Goal: Task Accomplishment & Management: Manage account settings

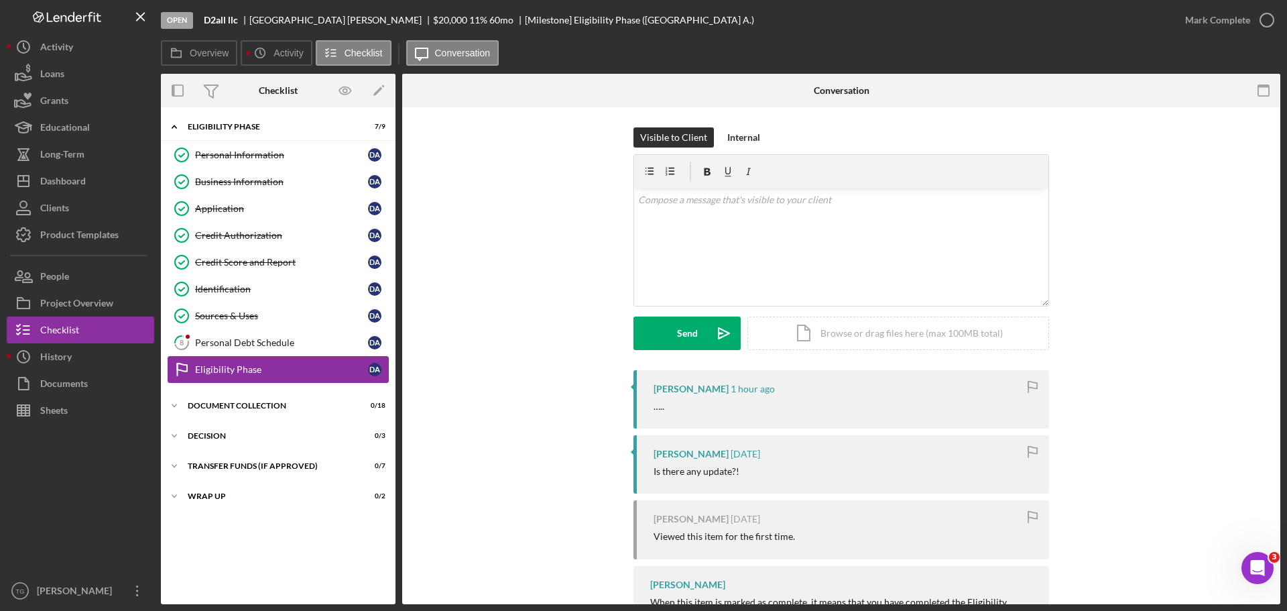
click at [297, 373] on div "Eligibility Phase" at bounding box center [281, 369] width 173 height 11
click at [1261, 20] on icon "button" at bounding box center [1267, 20] width 34 height 34
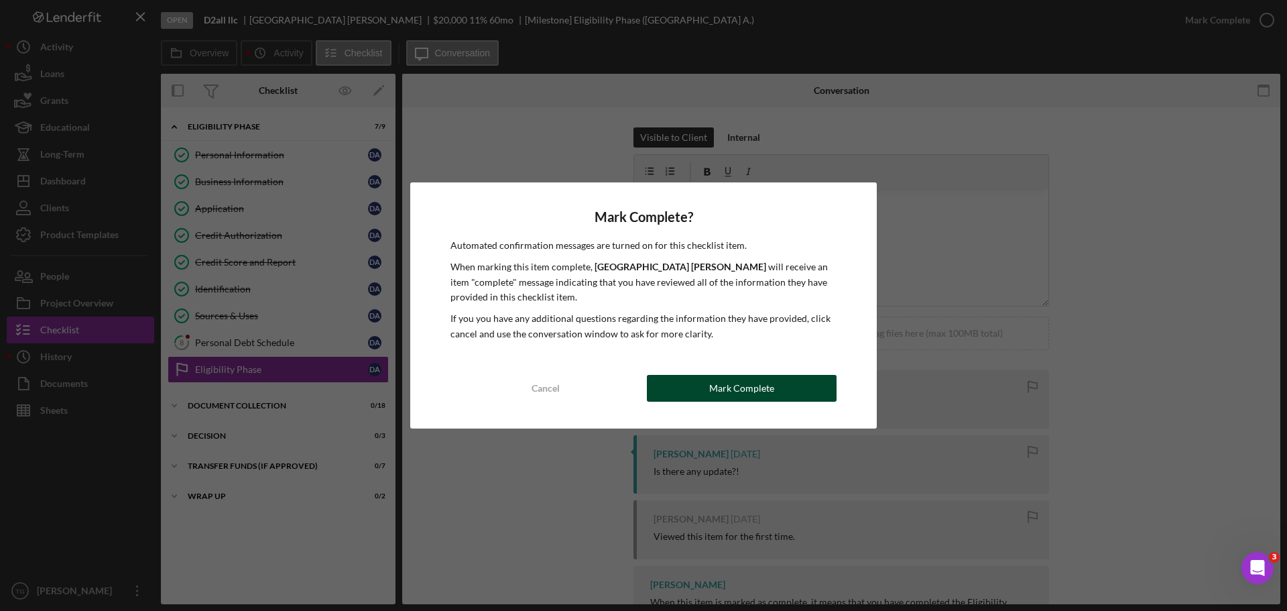
click at [773, 383] on button "Mark Complete" at bounding box center [742, 388] width 190 height 27
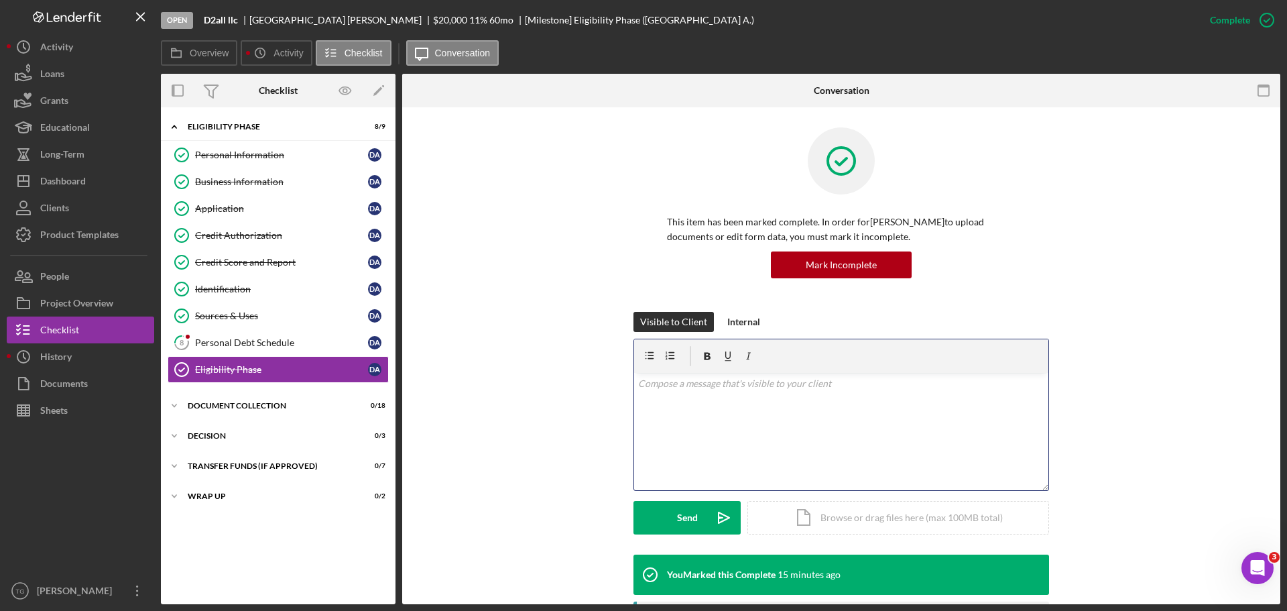
click at [712, 397] on div "v Color teal Color pink Remove color Add row above Add row below Add column bef…" at bounding box center [841, 431] width 414 height 117
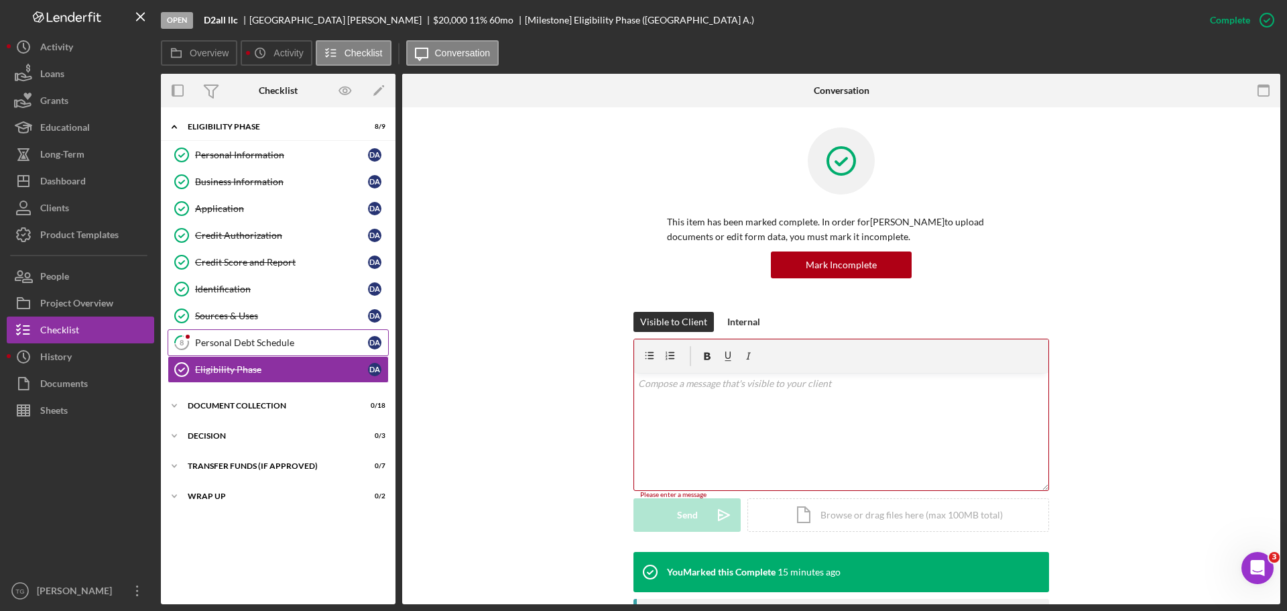
click at [280, 343] on div "Personal Debt Schedule" at bounding box center [281, 342] width 173 height 11
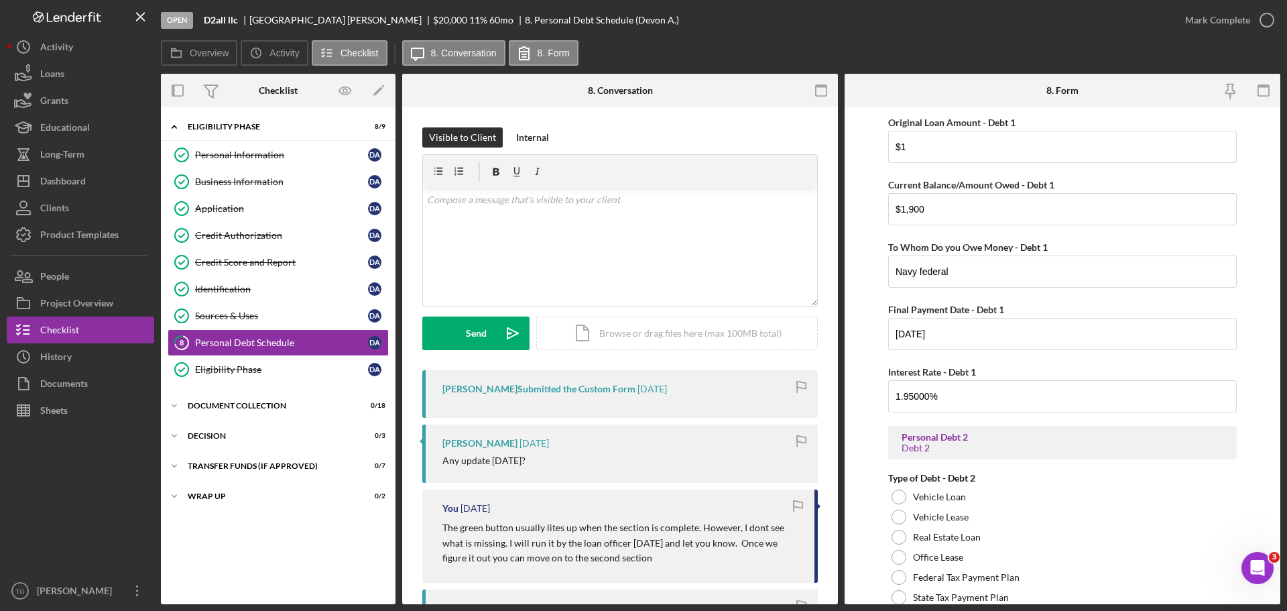
scroll to position [536, 0]
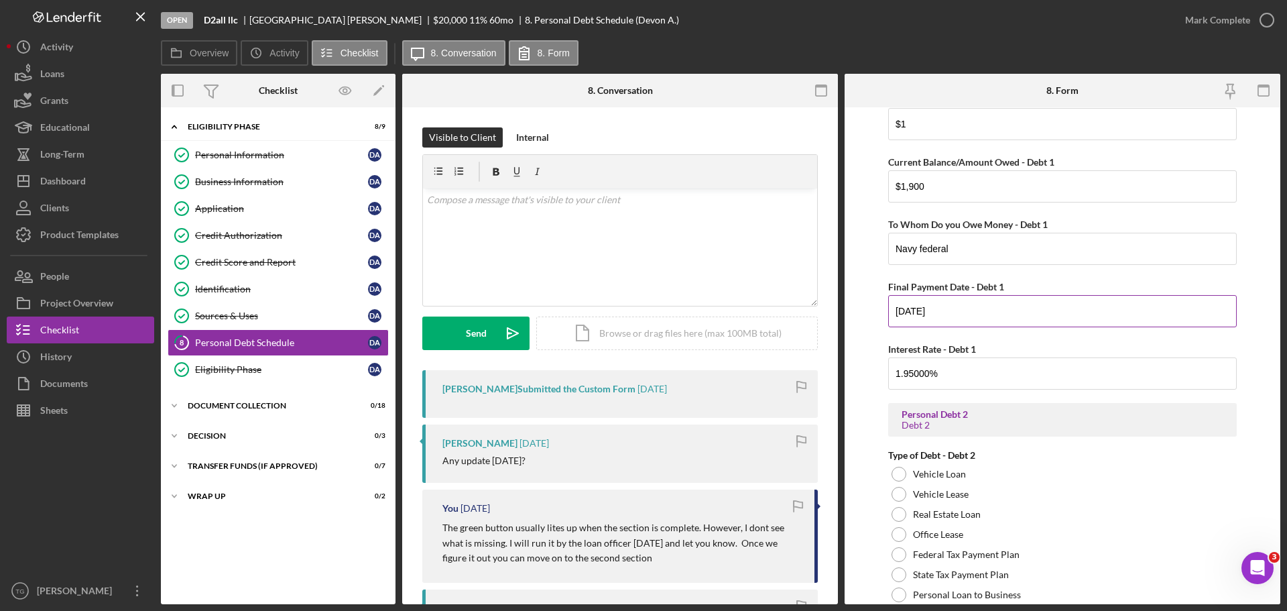
drag, startPoint x: 969, startPoint y: 311, endPoint x: 889, endPoint y: 304, distance: 80.0
click at [889, 304] on input "[DATE]" at bounding box center [1062, 311] width 349 height 32
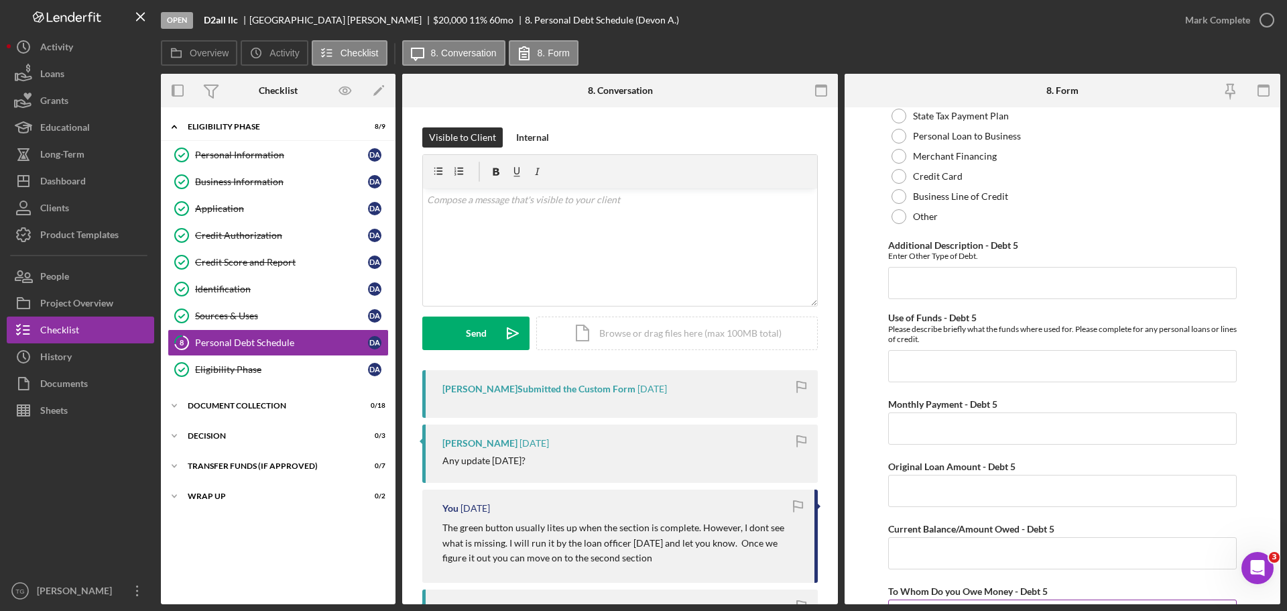
scroll to position [3671, 0]
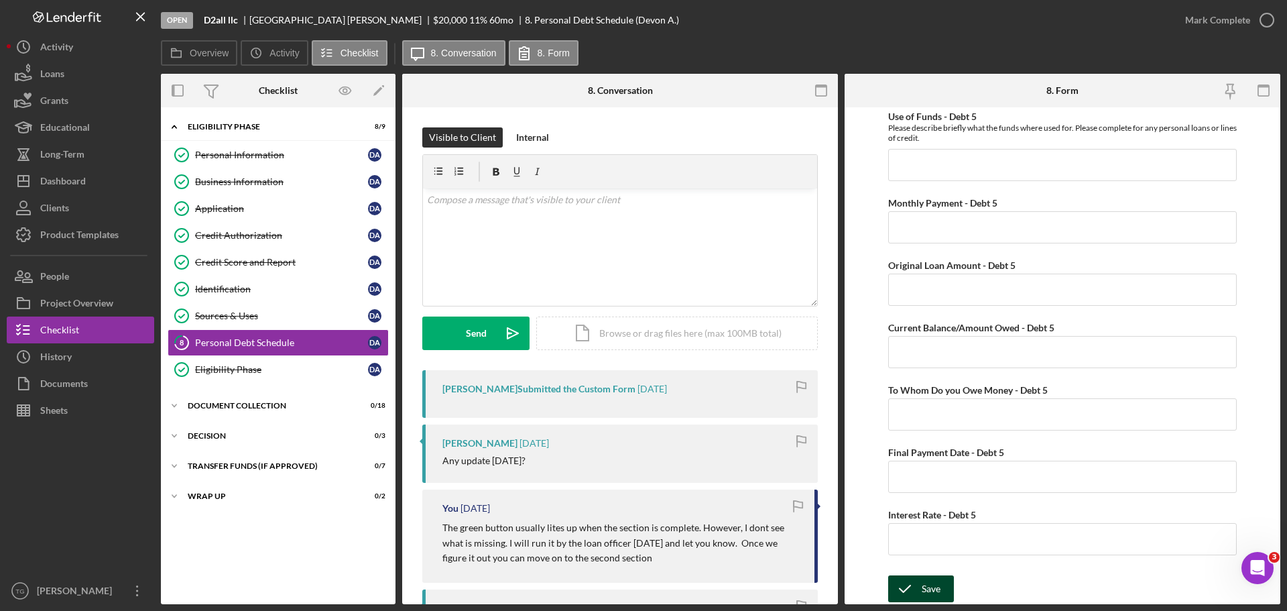
click at [924, 590] on div "Save" at bounding box center [931, 588] width 19 height 27
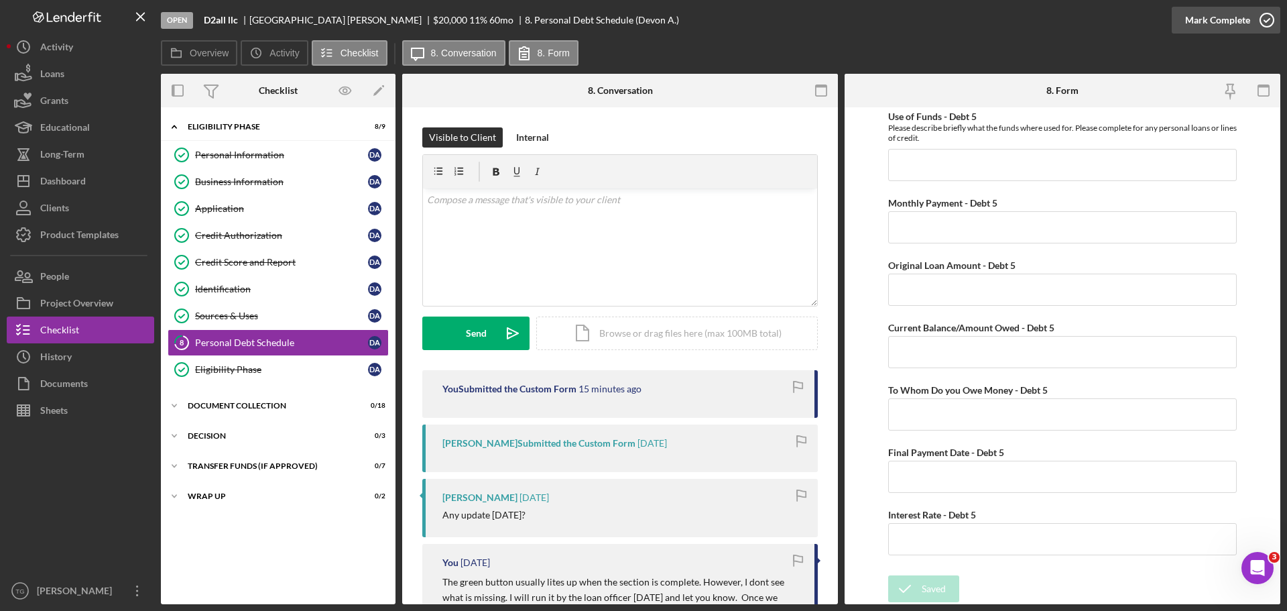
click at [1268, 22] on icon "button" at bounding box center [1267, 20] width 34 height 34
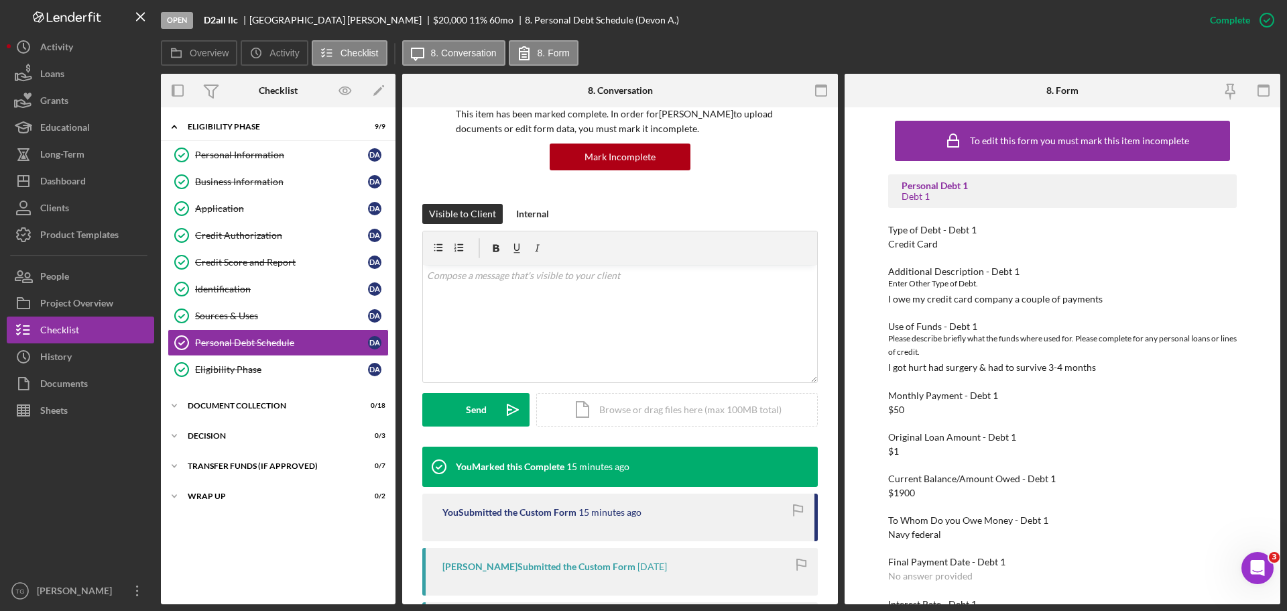
scroll to position [201, 0]
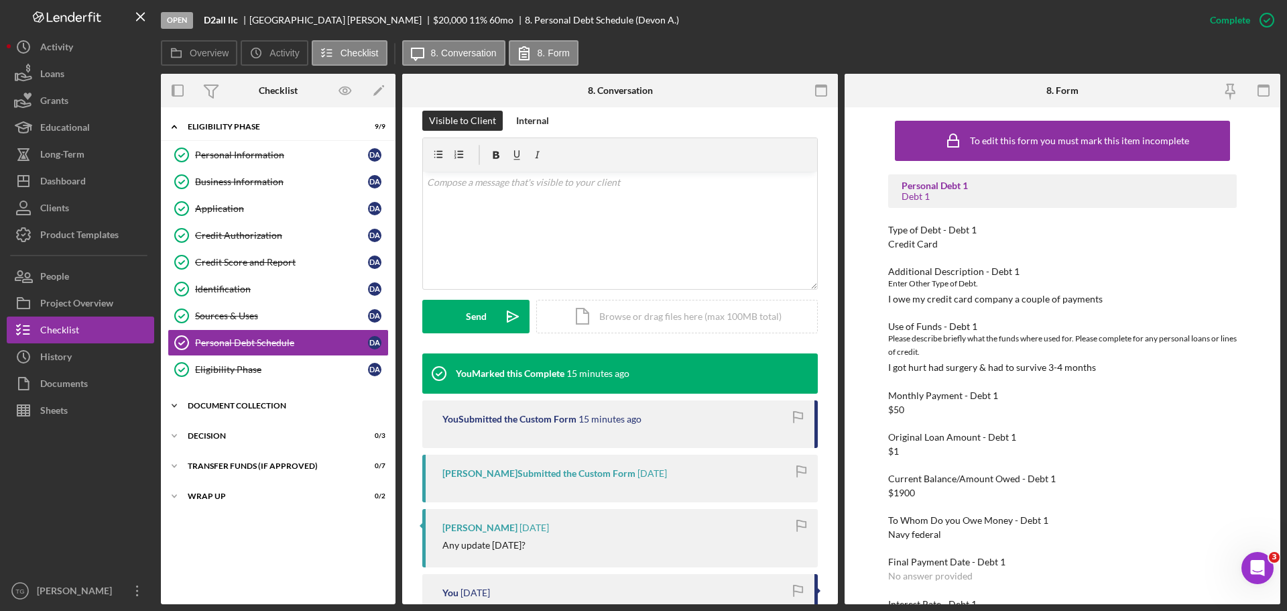
click at [258, 401] on div "Document Collection" at bounding box center [283, 405] width 191 height 8
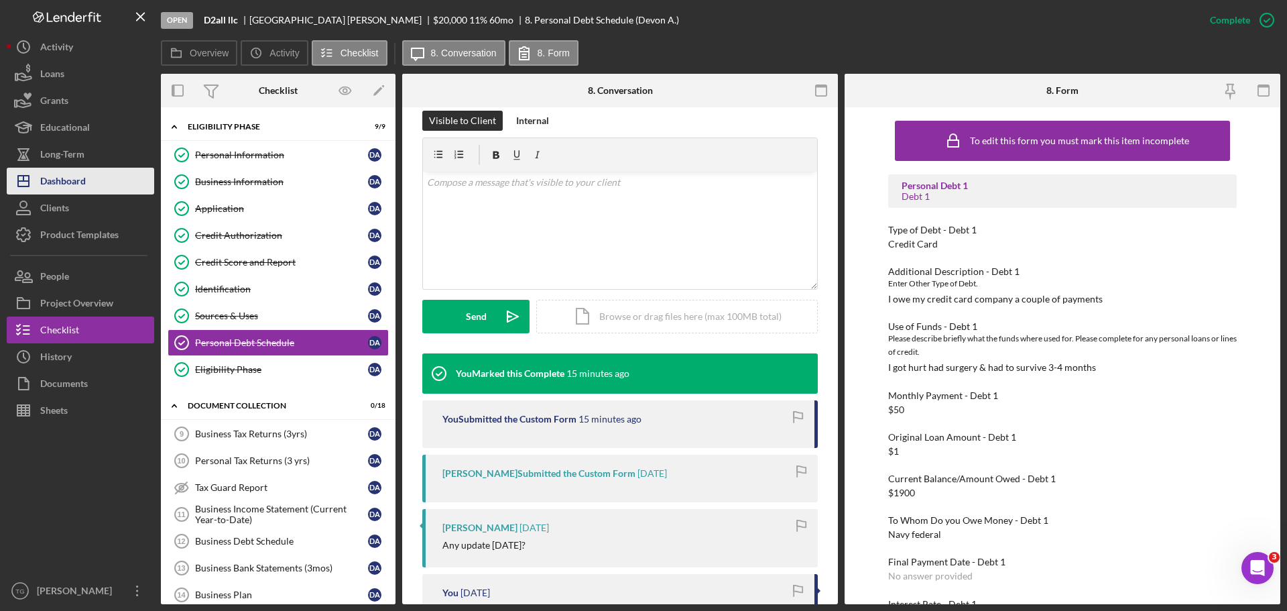
click at [94, 182] on button "Icon/Dashboard Dashboard" at bounding box center [80, 181] width 147 height 27
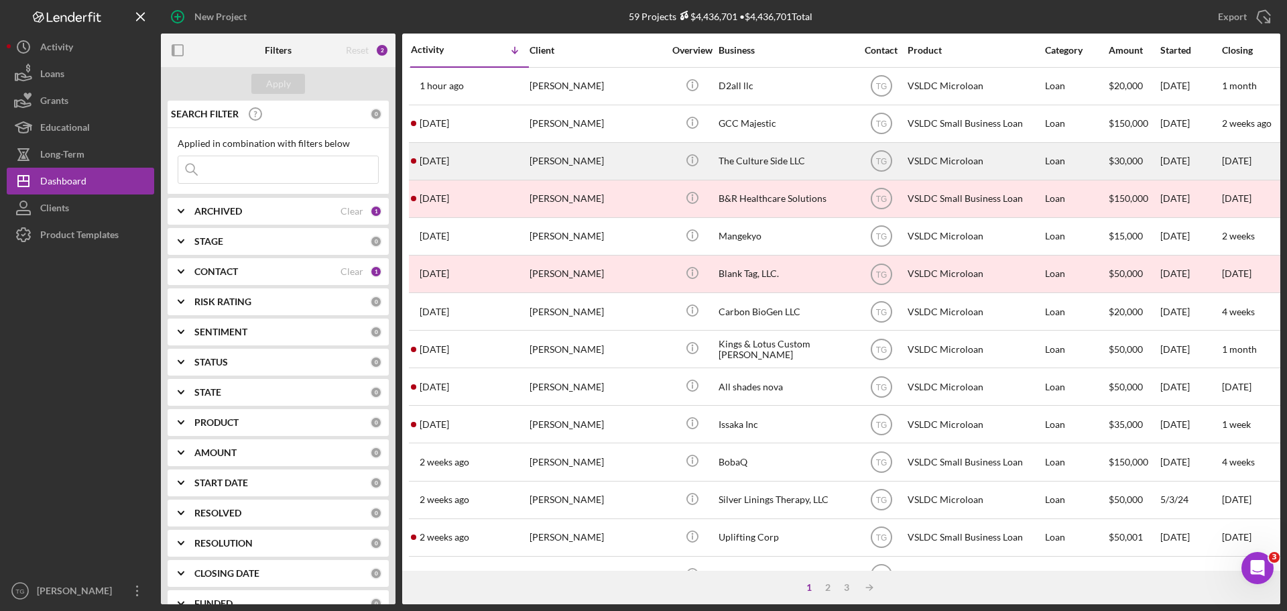
click at [560, 166] on div "[PERSON_NAME]" at bounding box center [597, 161] width 134 height 36
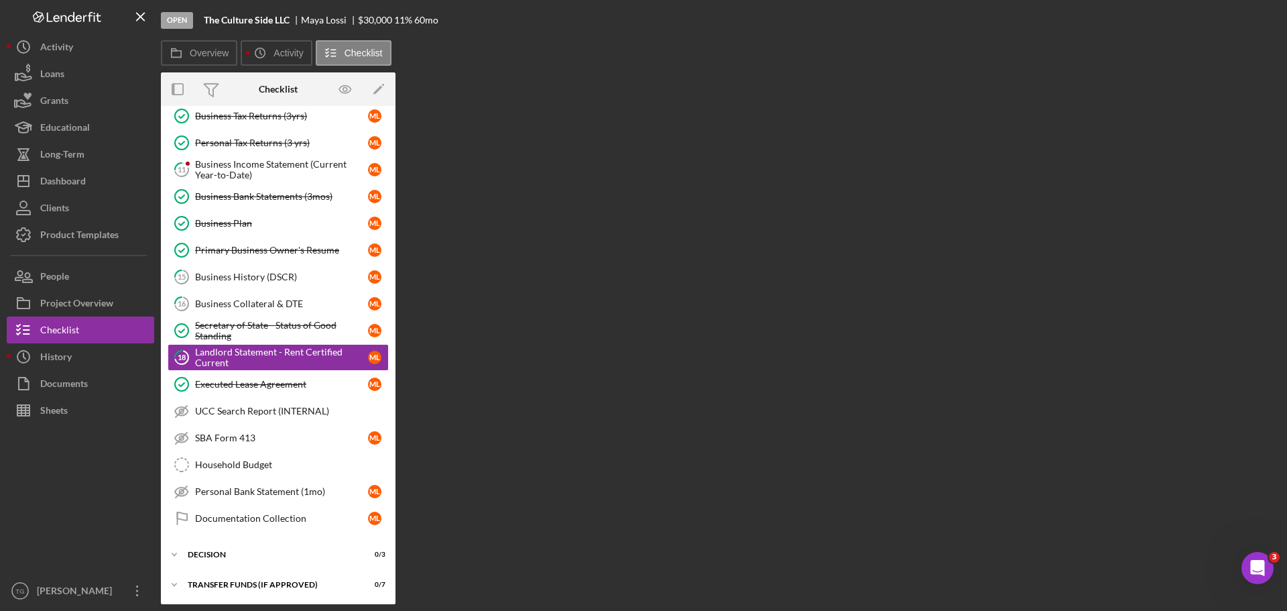
scroll to position [100, 0]
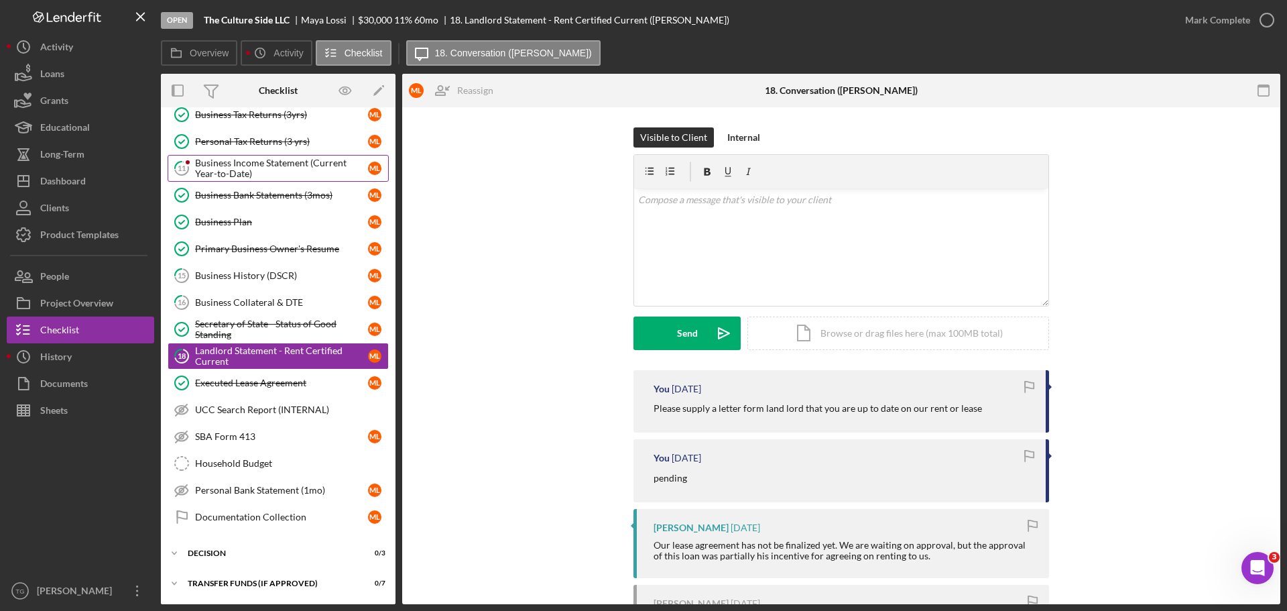
click at [242, 158] on div "Business Income Statement (Current Year-to-Date)" at bounding box center [281, 168] width 173 height 21
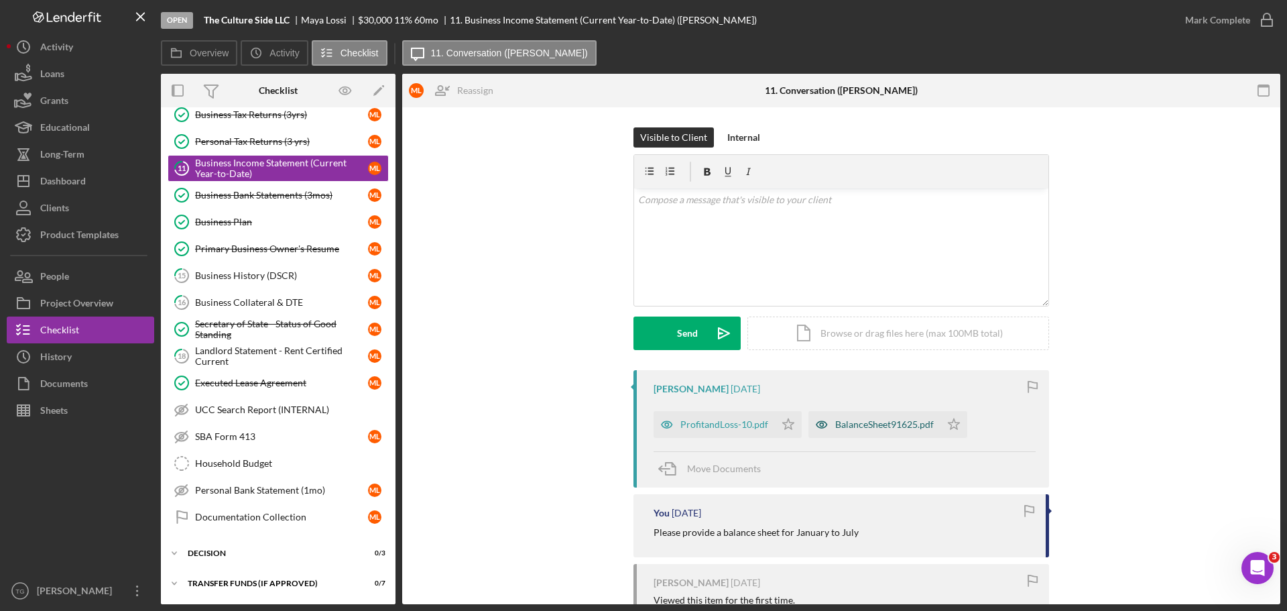
click at [728, 426] on div "ProfitandLoss-10.pdf" at bounding box center [724, 424] width 88 height 11
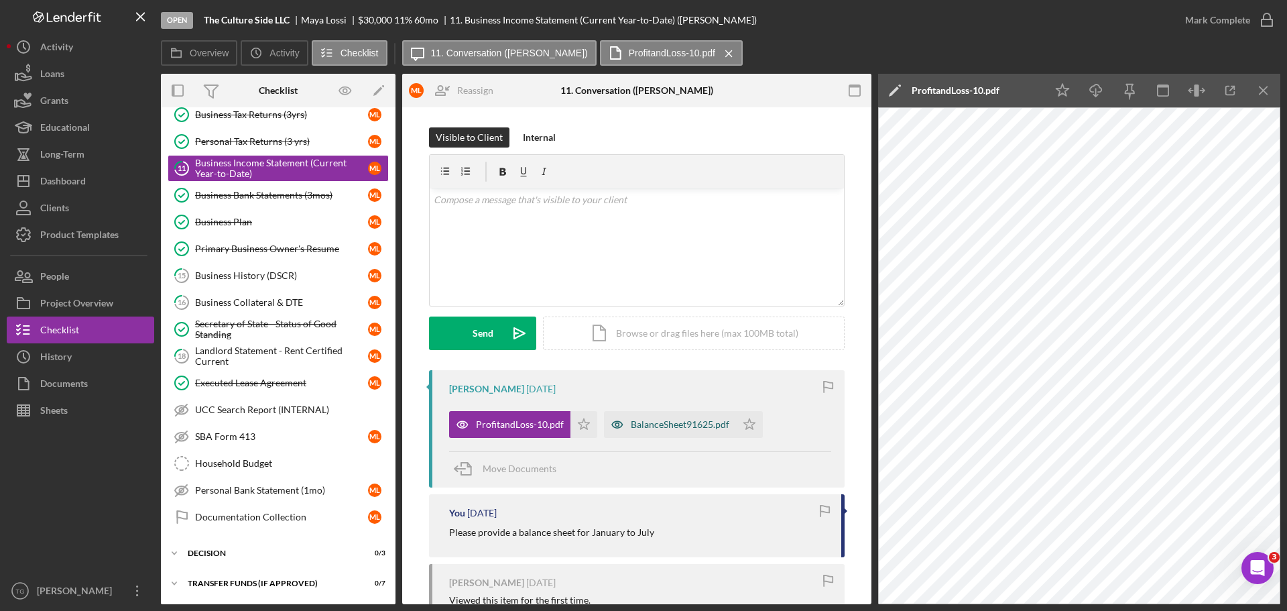
click at [672, 414] on div "BalanceSheet91625.pdf" at bounding box center [670, 424] width 132 height 27
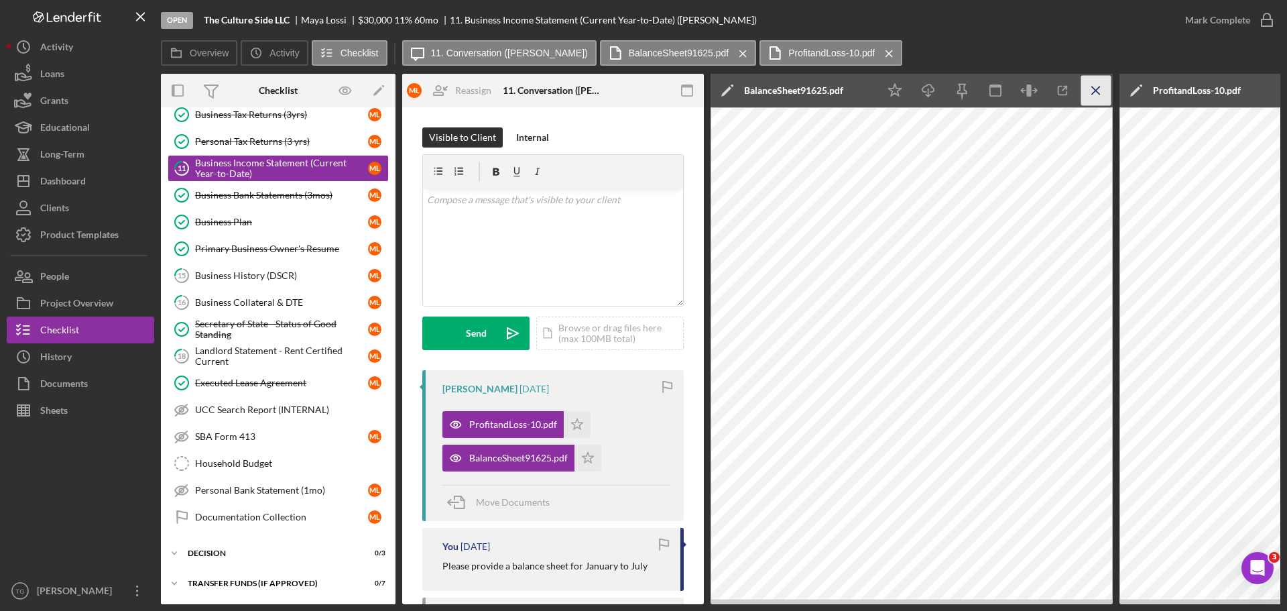
click at [1094, 88] on line "button" at bounding box center [1095, 89] width 7 height 7
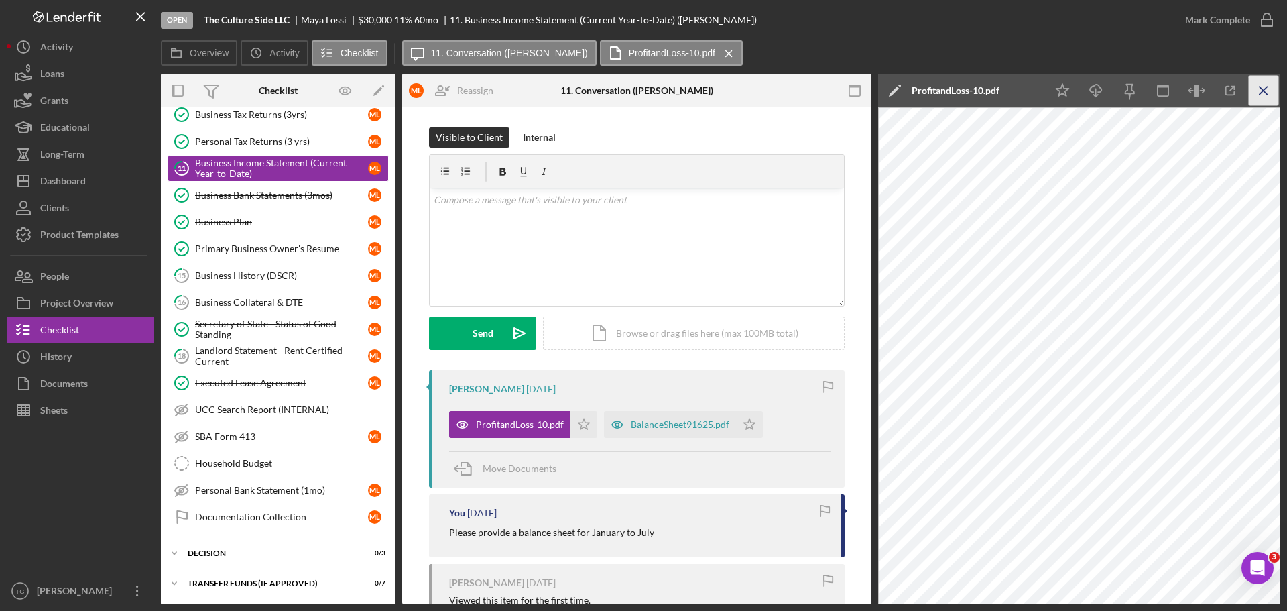
click at [1266, 86] on icon "Icon/Menu Close" at bounding box center [1264, 91] width 30 height 30
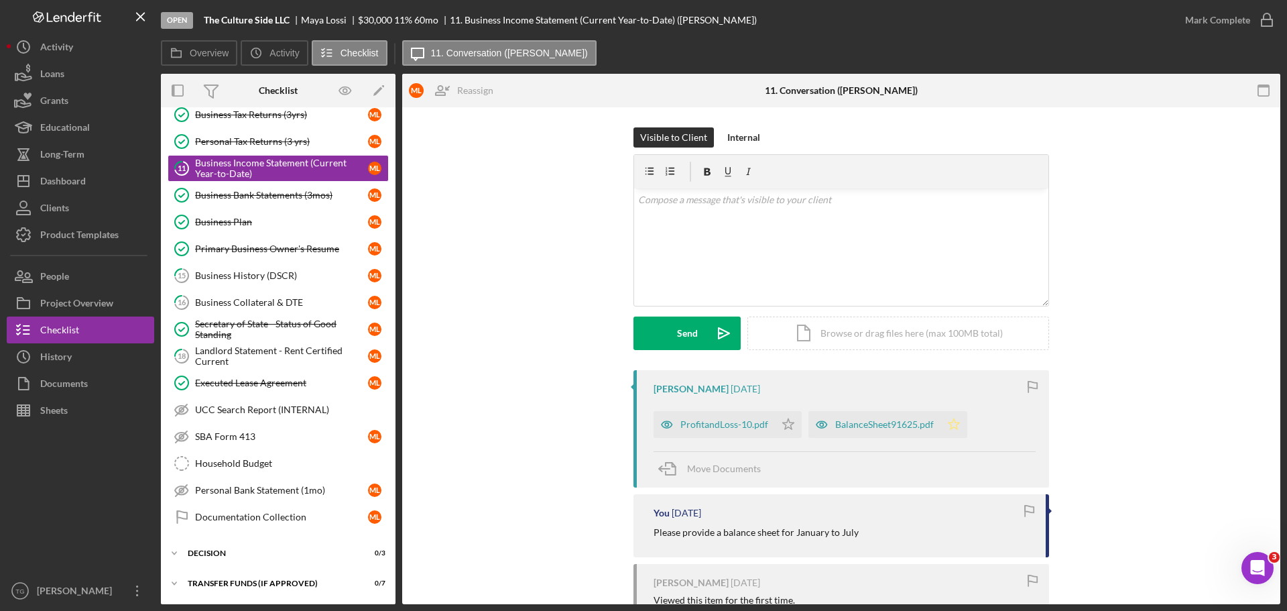
click at [948, 423] on polygon "button" at bounding box center [953, 423] width 11 height 11
click at [784, 428] on icon "Icon/Star" at bounding box center [788, 424] width 27 height 27
click at [1269, 16] on icon "button" at bounding box center [1267, 20] width 34 height 34
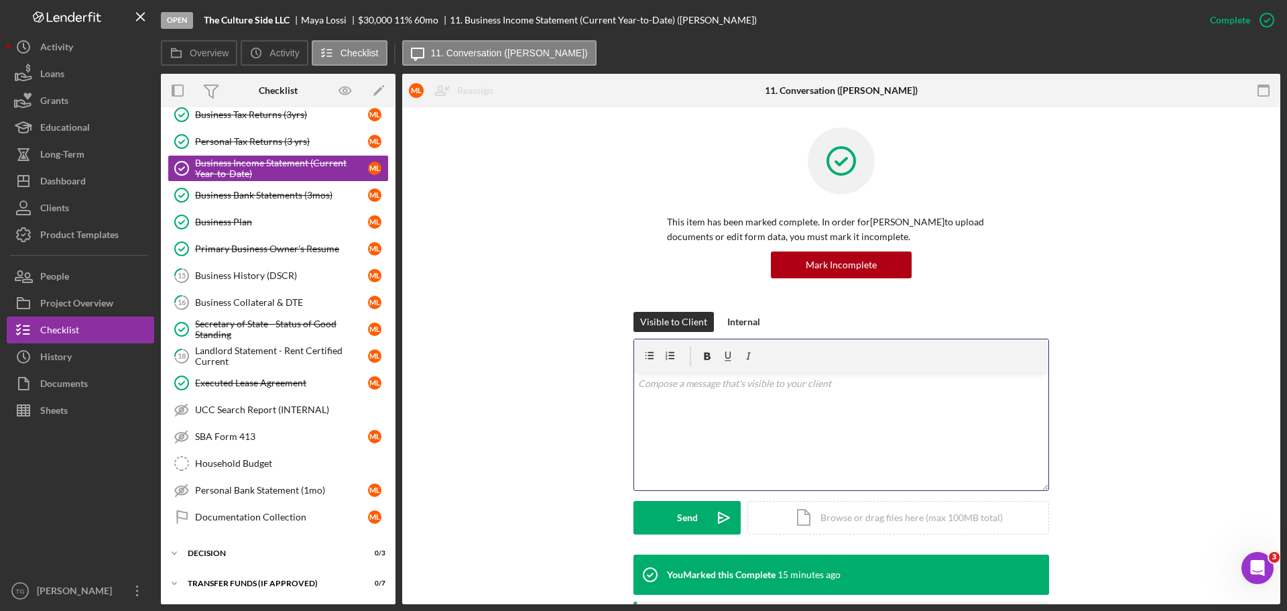
click at [660, 385] on p at bounding box center [841, 383] width 407 height 15
click at [662, 525] on button "Send Icon/icon-invite-send" at bounding box center [686, 518] width 107 height 34
